Goal: Task Accomplishment & Management: Manage account settings

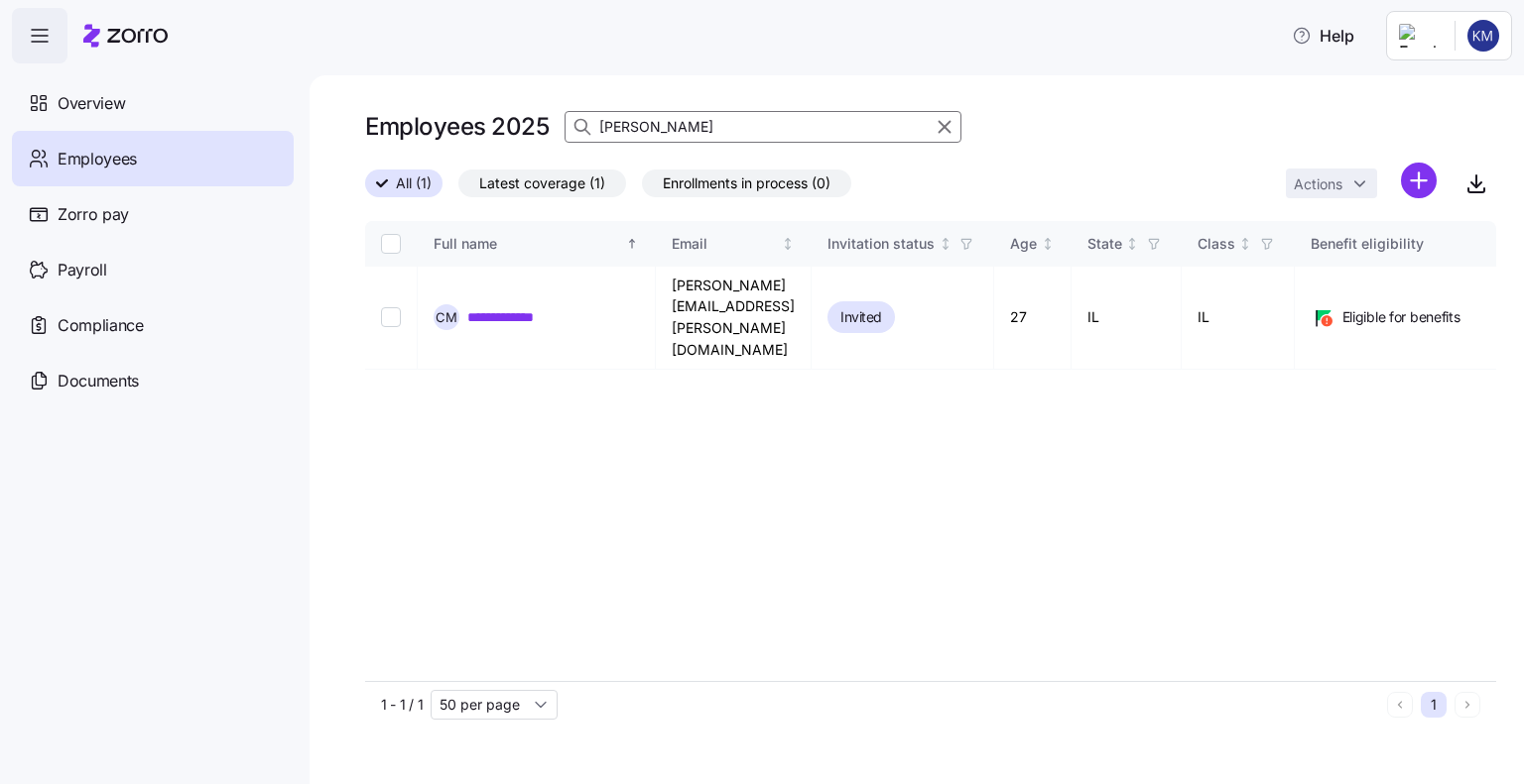
drag, startPoint x: 676, startPoint y: 130, endPoint x: 572, endPoint y: 130, distance: 104.0
click at [572, 130] on div "[PERSON_NAME]" at bounding box center [762, 127] width 397 height 32
type input "[PERSON_NAME]"
drag, startPoint x: 393, startPoint y: 295, endPoint x: 422, endPoint y: 301, distance: 29.6
click at [393, 308] on input "Select record 1" at bounding box center [391, 318] width 20 height 20
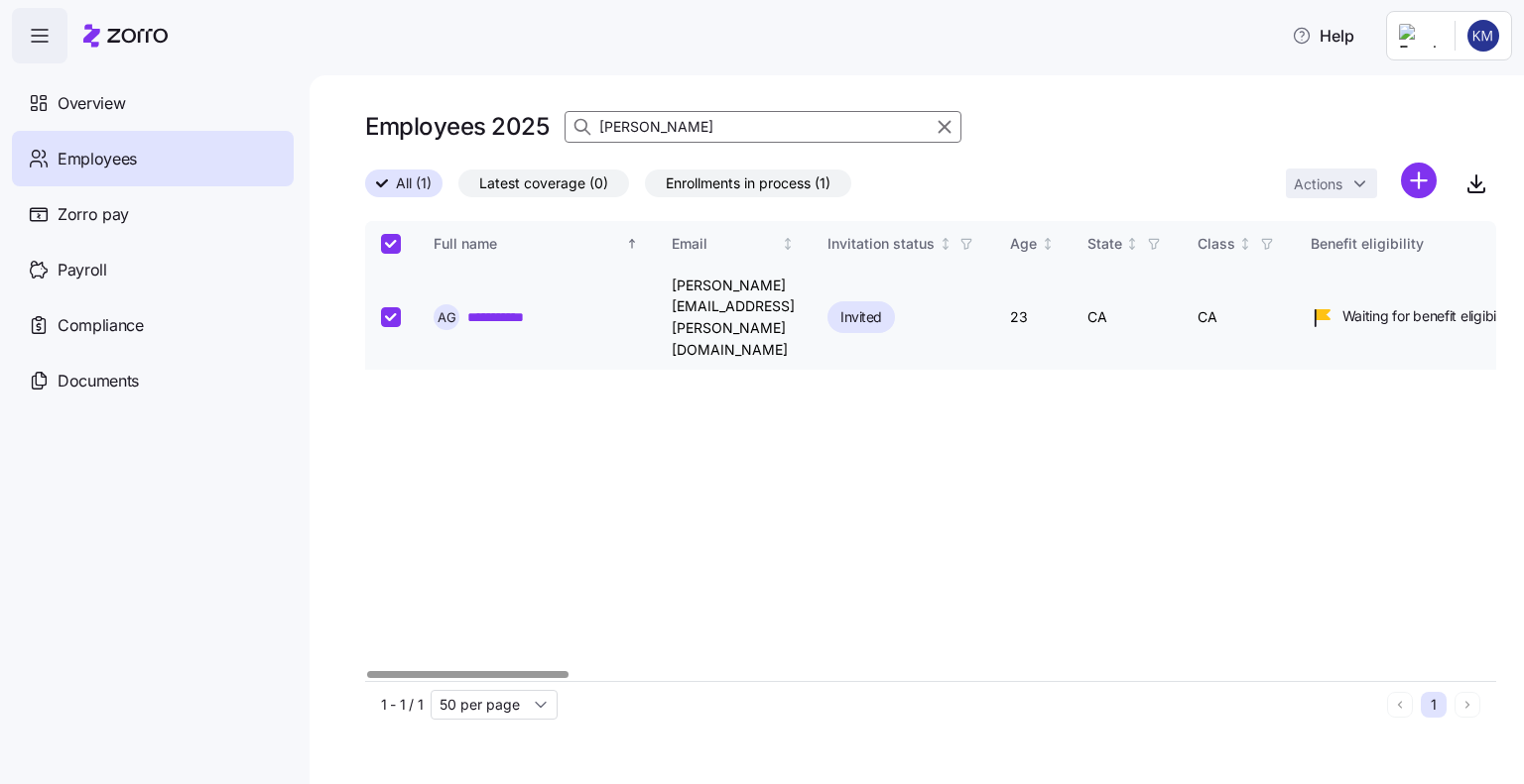
checkbox input "true"
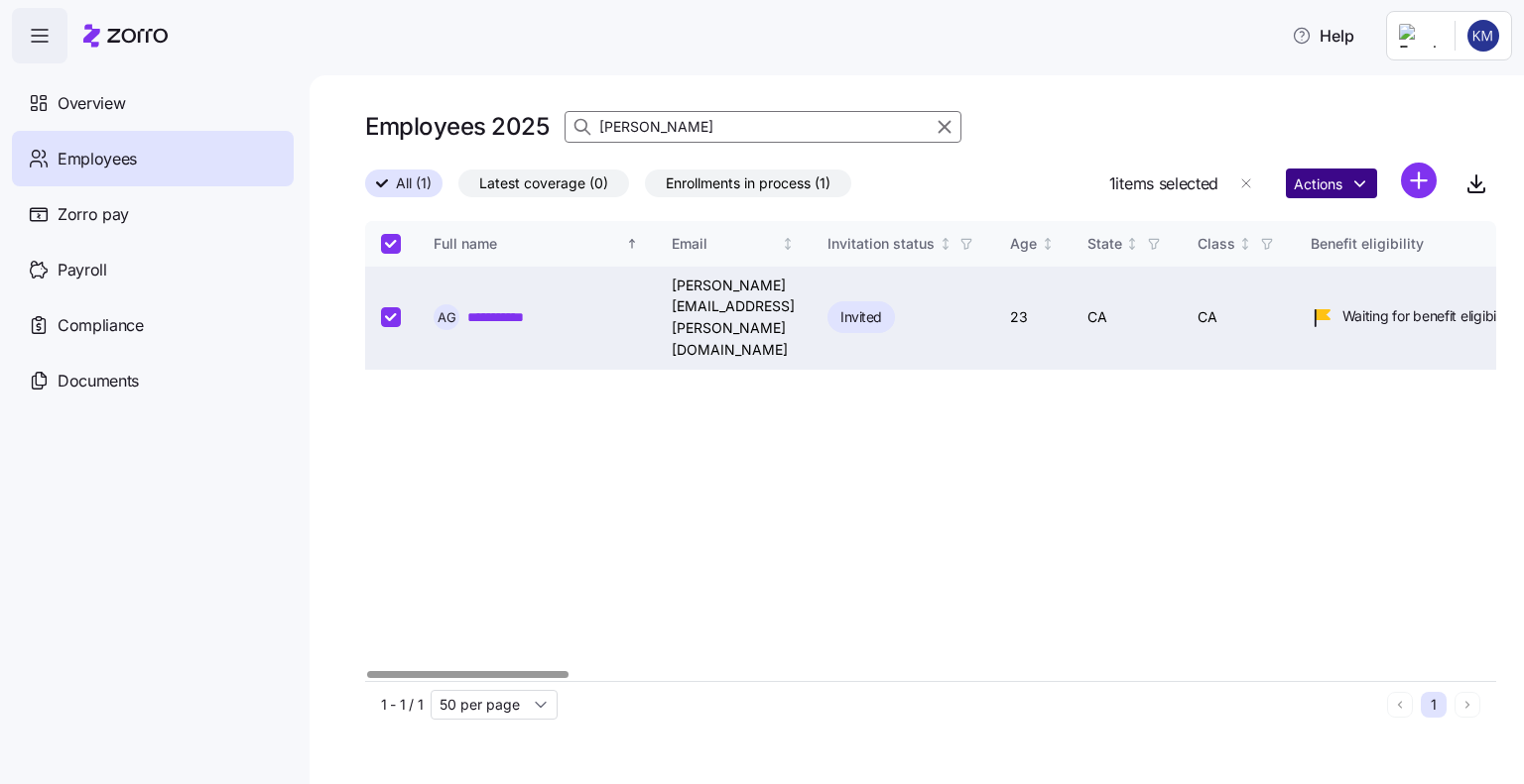
click at [1332, 186] on html "**********" at bounding box center [762, 387] width 1524 height 773
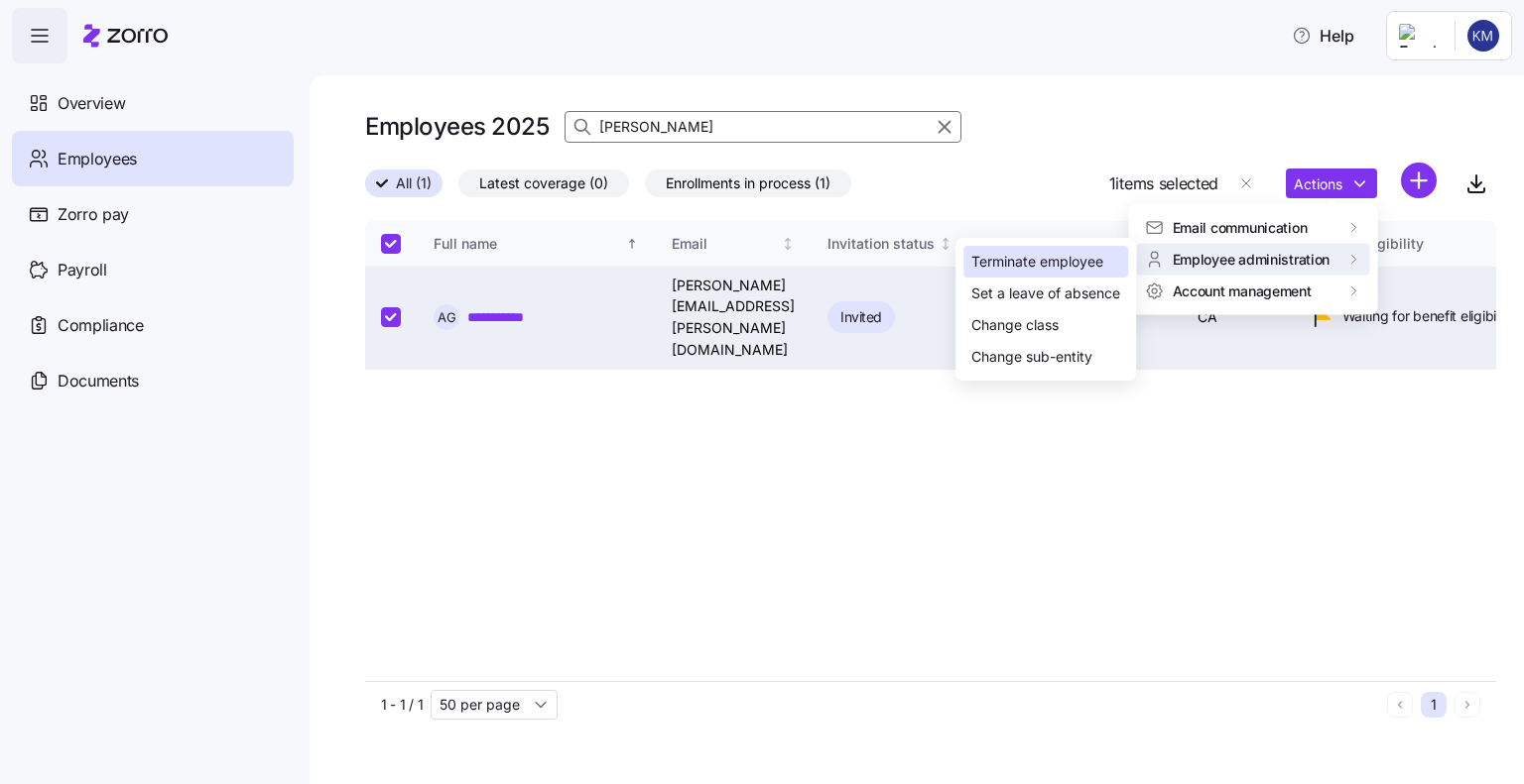
click at [1095, 262] on div "Terminate employee" at bounding box center [1037, 262] width 132 height 22
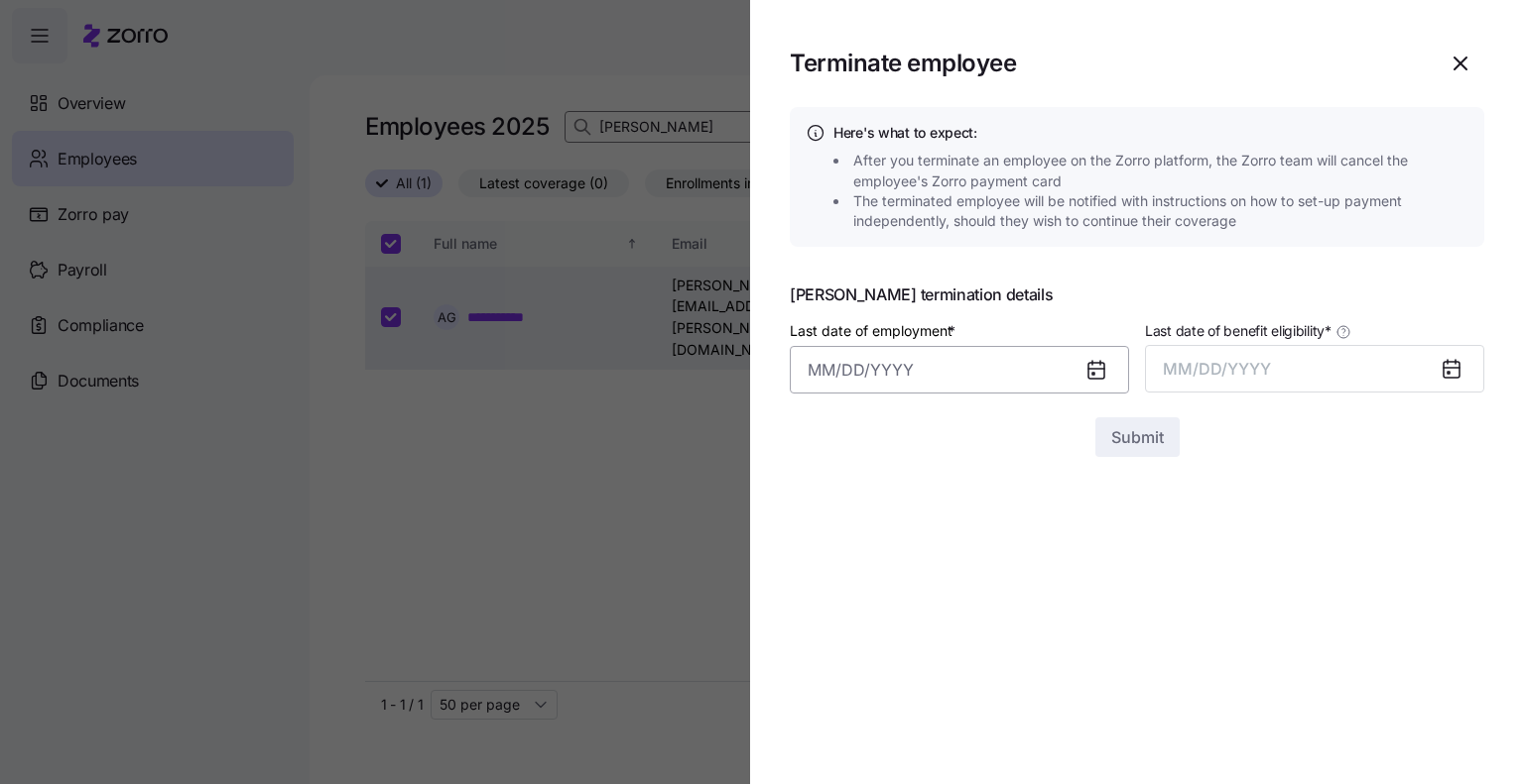
click at [862, 368] on input "Last date of employment *" at bounding box center [959, 371] width 340 height 48
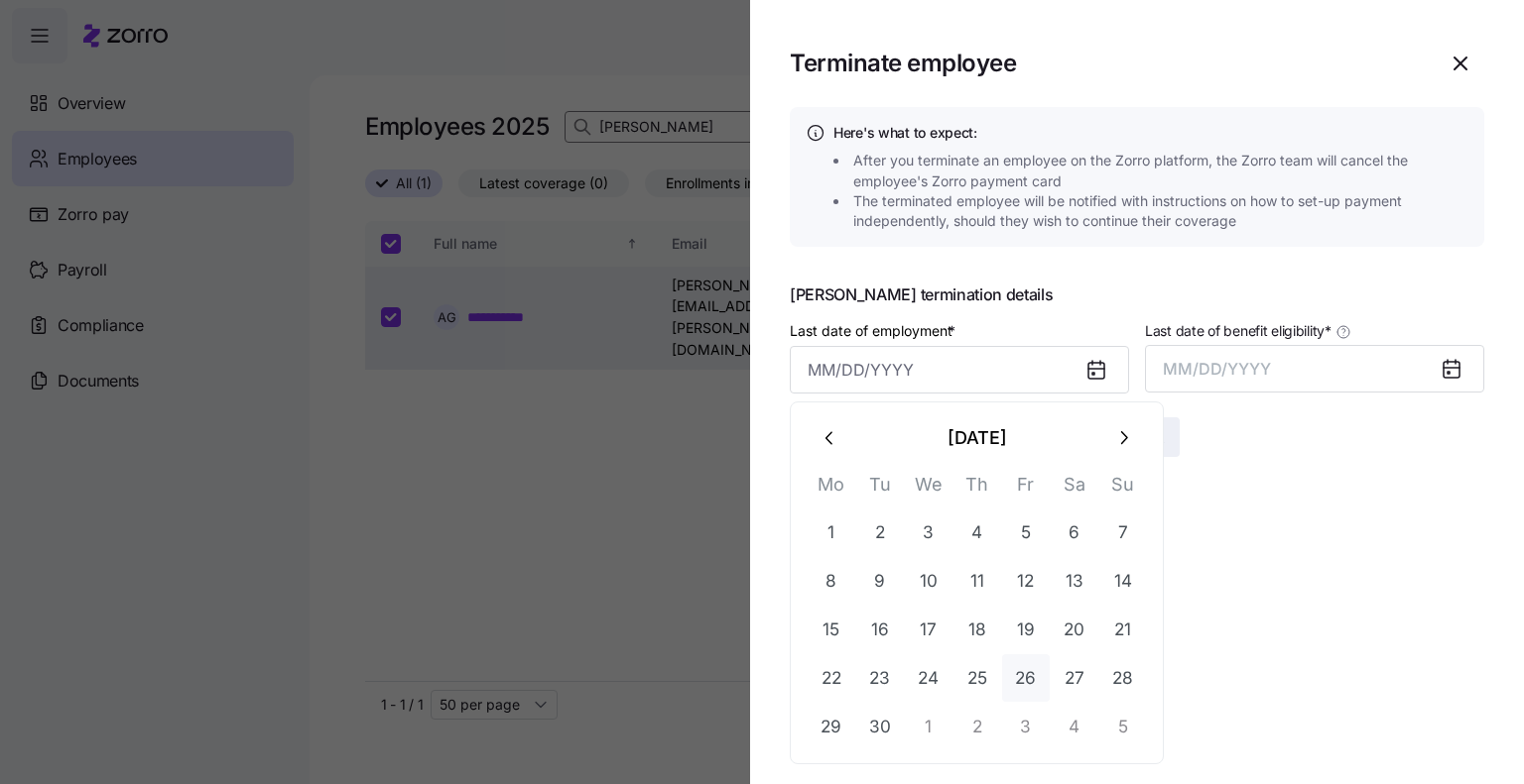
click at [1011, 685] on button "26" at bounding box center [1026, 678] width 48 height 48
type input "[DATE]"
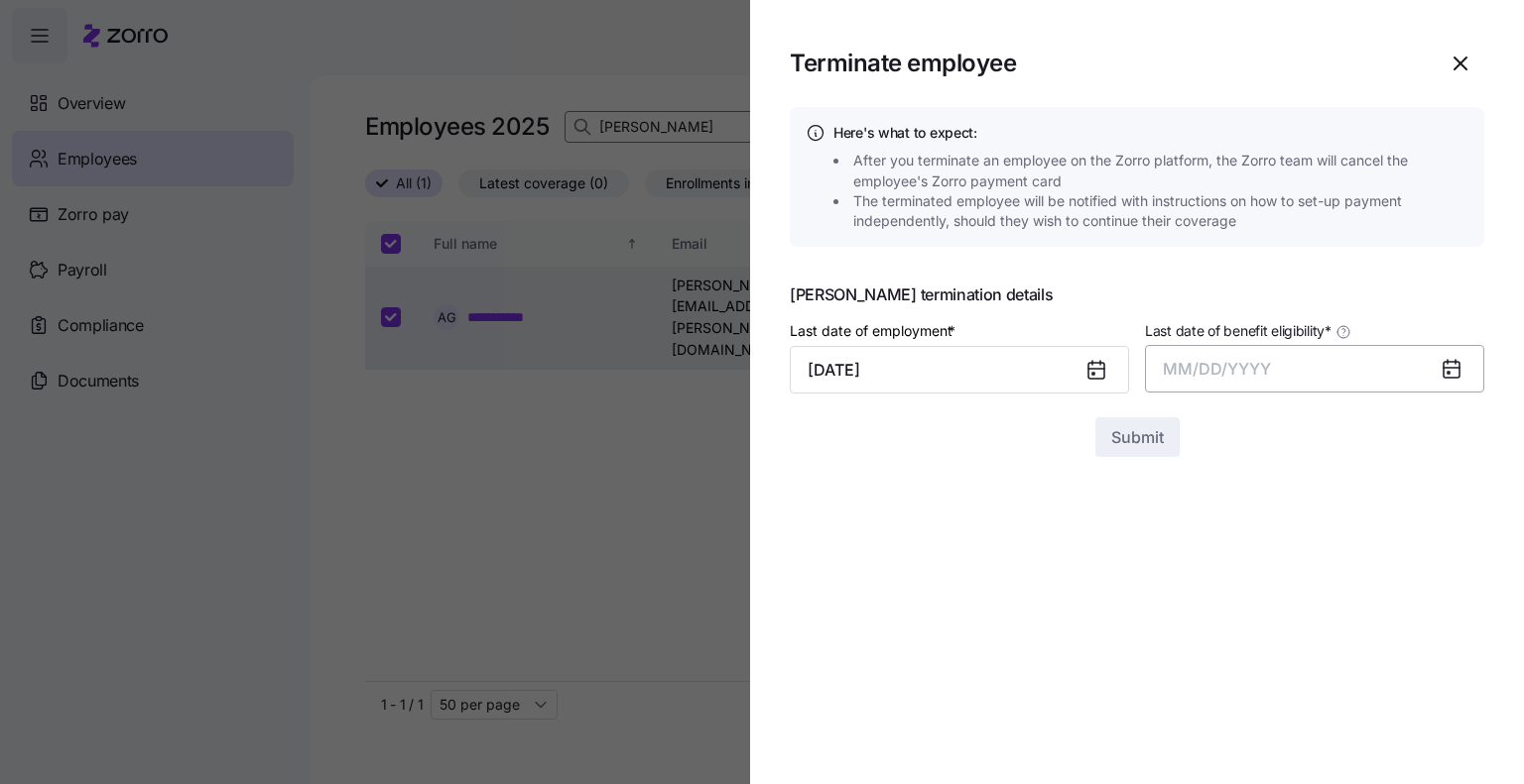
click at [1206, 366] on span "MM/DD/YYYY" at bounding box center [1217, 369] width 108 height 20
click at [1445, 594] on button "Sep" at bounding box center [1445, 590] width 113 height 48
click at [1139, 438] on span "Submit" at bounding box center [1137, 437] width 53 height 24
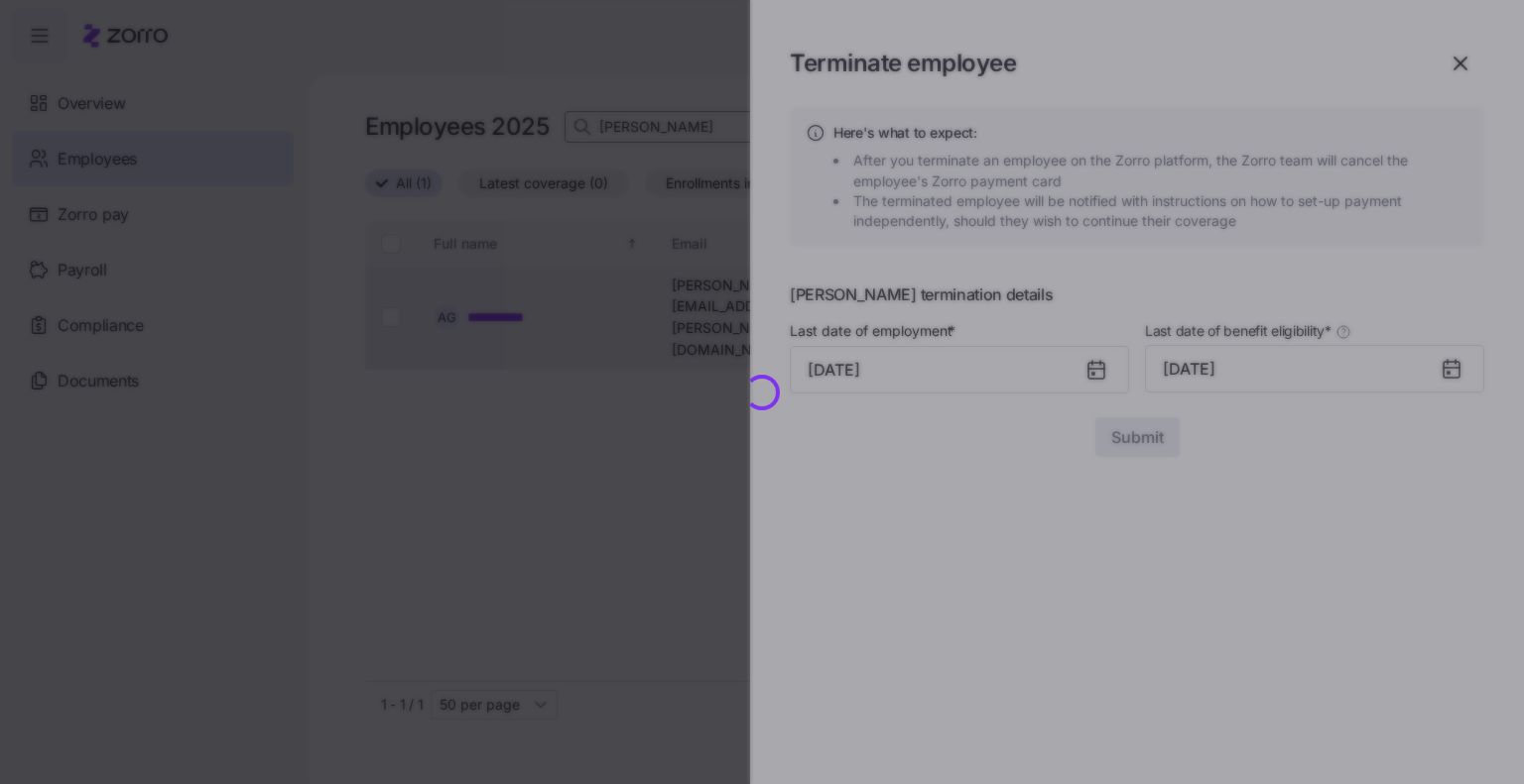
checkbox input "false"
